Goal: Check status: Check status

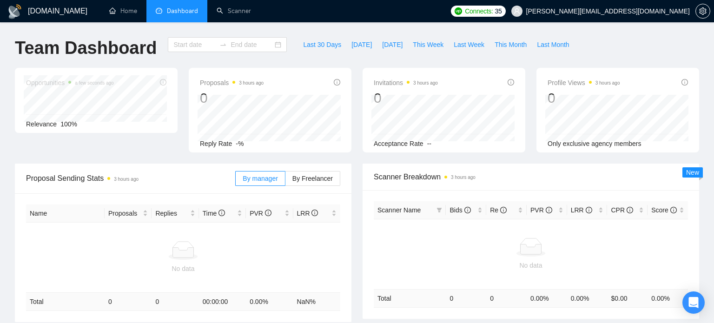
type input "[DATE]"
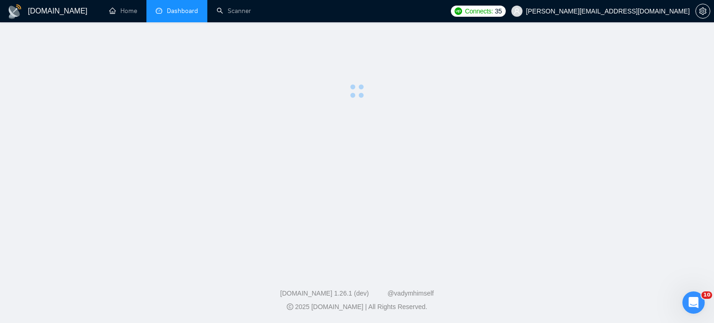
click at [506, 13] on span "Connects: 35" at bounding box center [478, 11] width 54 height 11
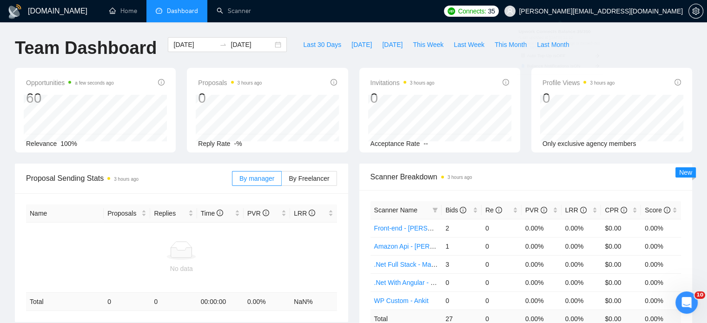
click at [452, 35] on div "[DOMAIN_NAME] Home Dashboard Scanner Connects: 35 [PERSON_NAME][EMAIL_ADDRESS][…" at bounding box center [353, 300] width 707 height 601
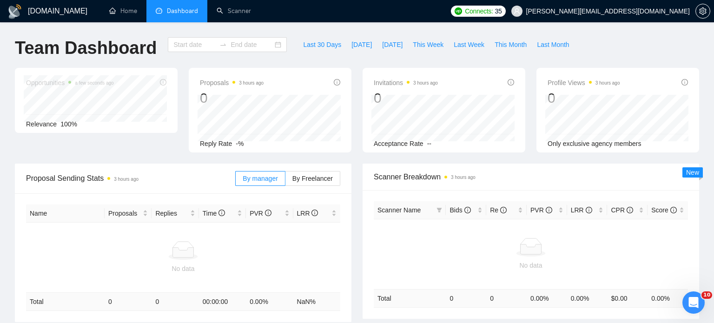
type input "[DATE]"
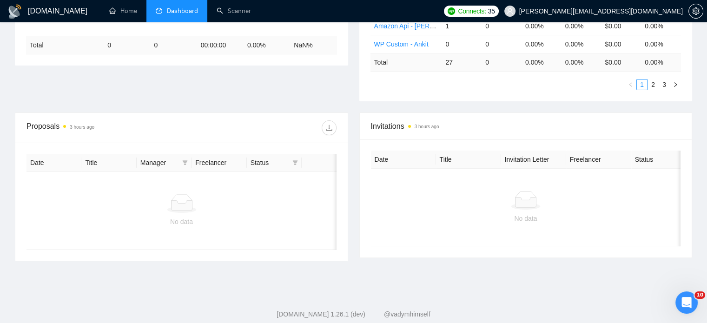
scroll to position [279, 0]
